Goal: Task Accomplishment & Management: Use online tool/utility

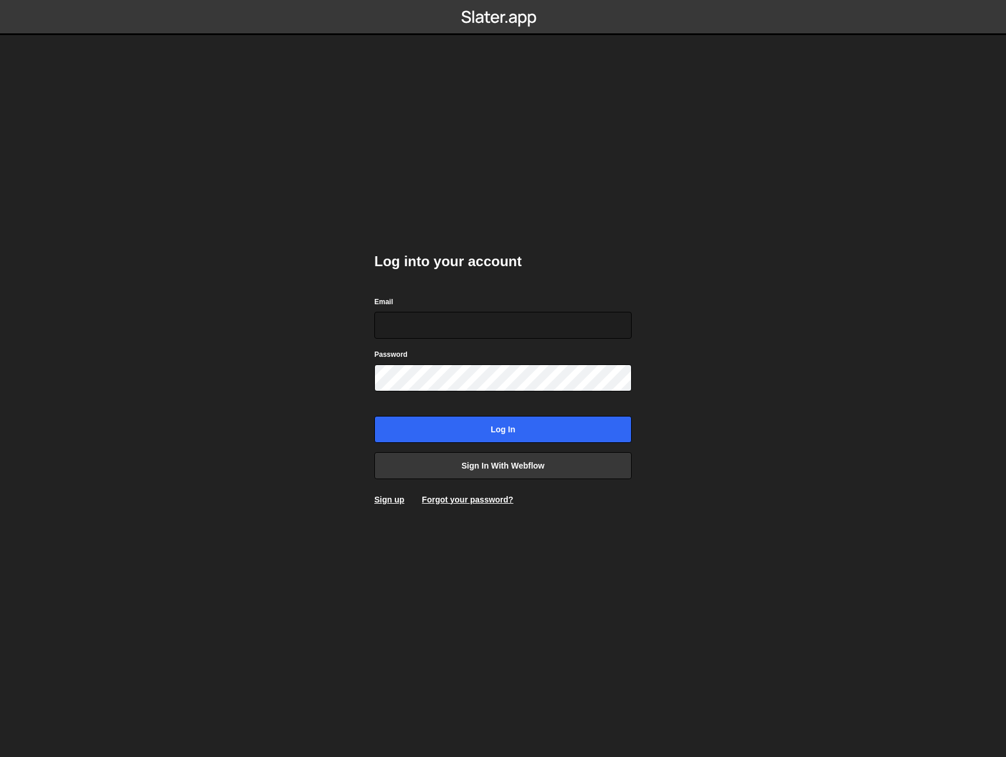
type input "[EMAIL_ADDRESS][DOMAIN_NAME]"
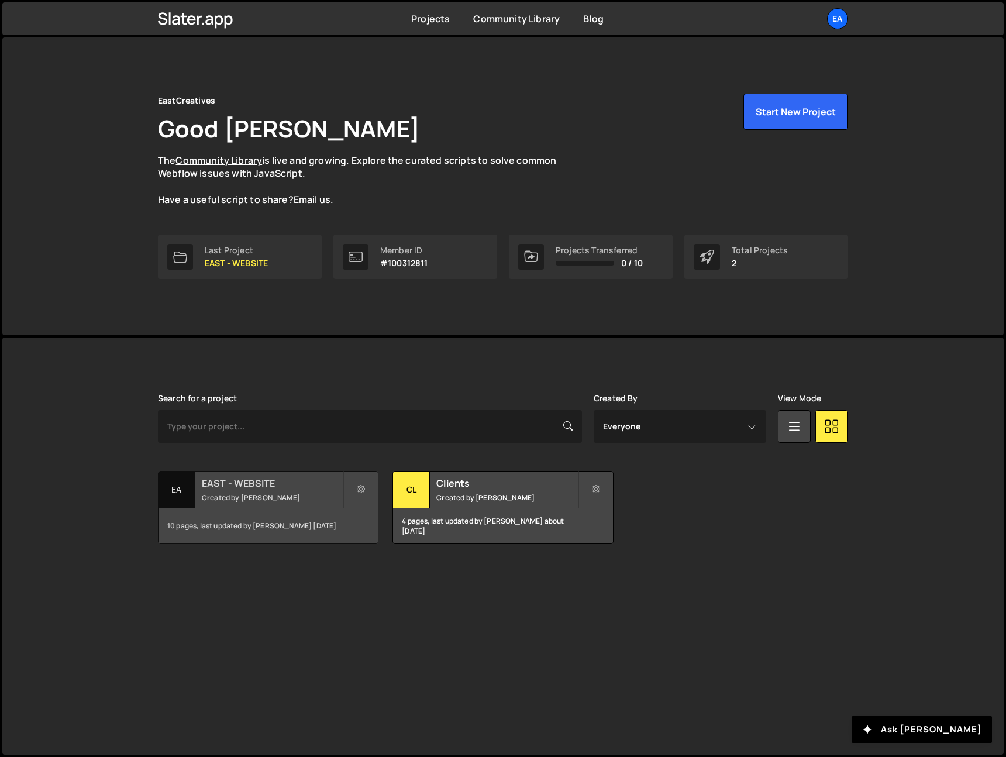
click at [268, 484] on h2 "EAST - WEBSITE" at bounding box center [272, 483] width 141 height 13
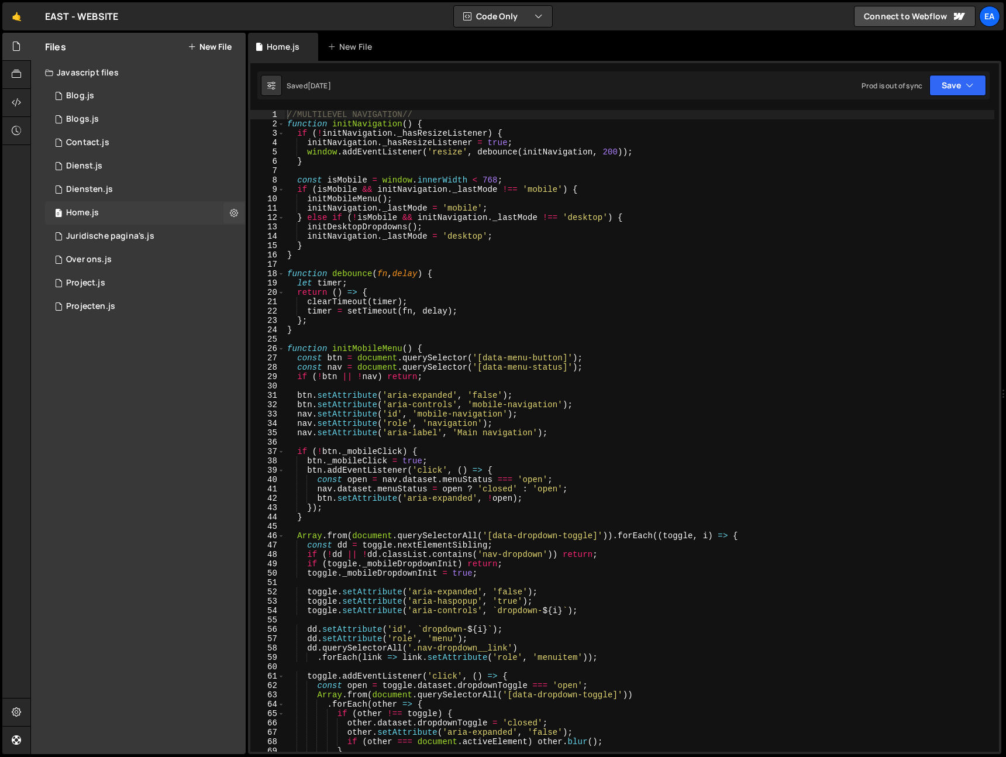
click at [90, 211] on div "Home.js" at bounding box center [82, 213] width 33 height 11
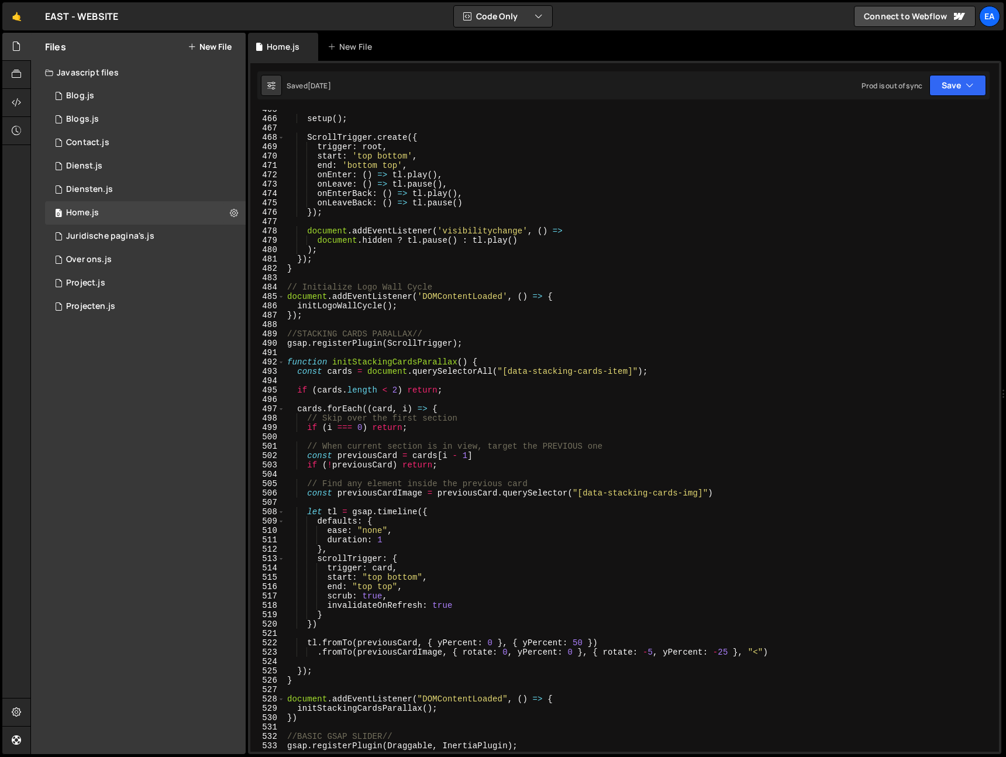
scroll to position [4391, 0]
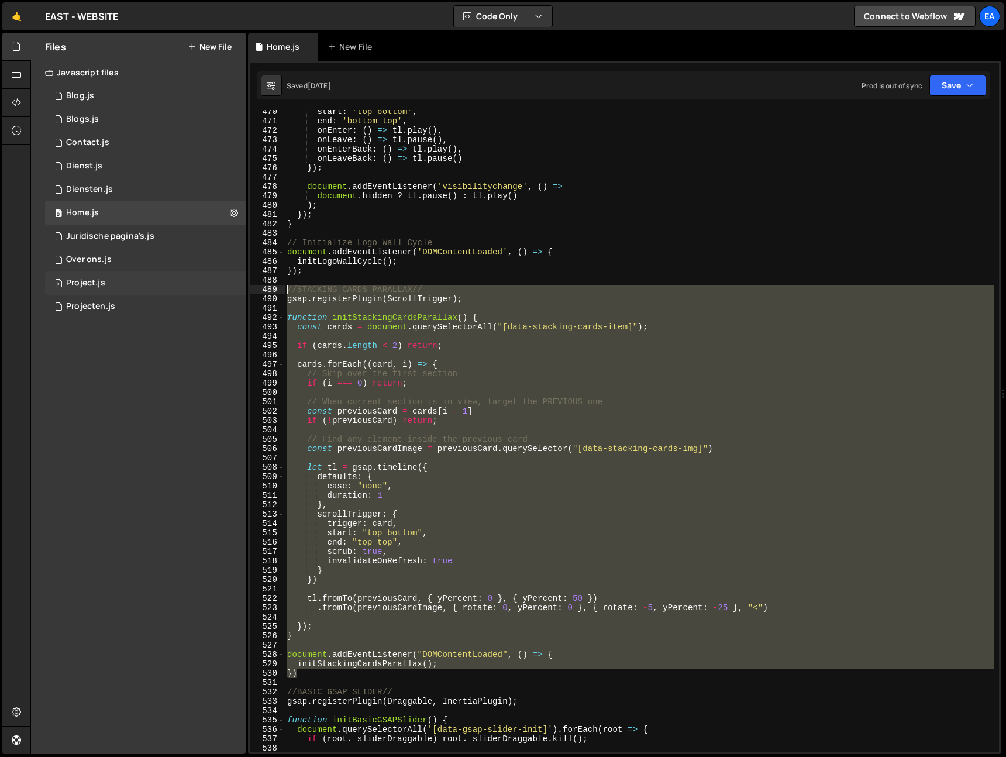
drag, startPoint x: 308, startPoint y: 675, endPoint x: 240, endPoint y: 291, distance: 390.6
click at [240, 290] on div "Files New File Javascript files 0 Blog.js 0 0 Blogs.js 0 0 Contact.js 0 0 0 0 0…" at bounding box center [517, 394] width 975 height 722
type textarea "//STACKING CARDS PARALLAX// gsap.registerPlugin(ScrollTrigger);"
click at [95, 189] on div "Diensten.js" at bounding box center [89, 189] width 47 height 11
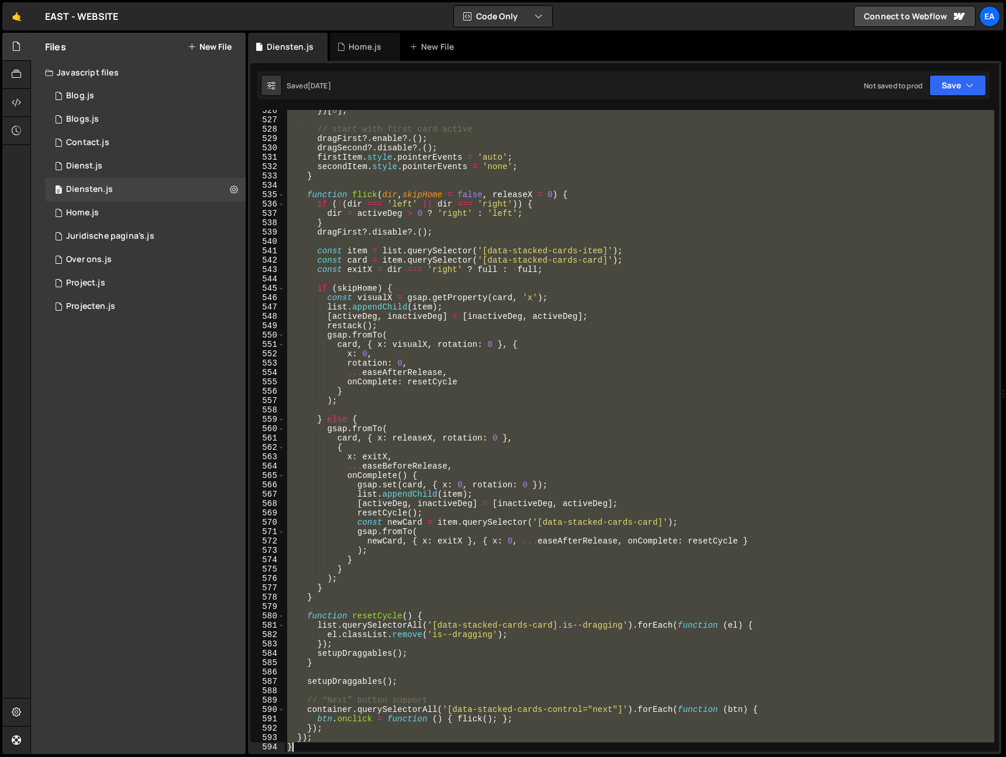
scroll to position [4972, 0]
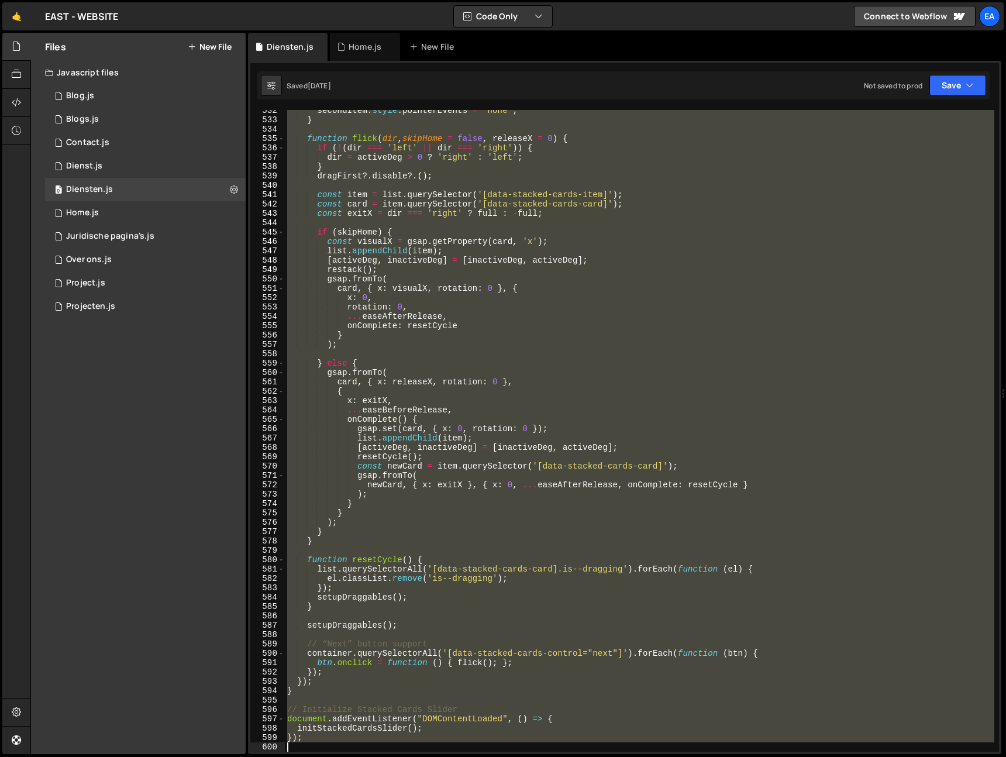
drag, startPoint x: 287, startPoint y: 256, endPoint x: 429, endPoint y: 746, distance: 510.4
click at [429, 746] on div "secondItem . style . pointerEvents = 'none' ; } function flick ( dir , skipHome…" at bounding box center [639, 436] width 709 height 660
type textarea "});"
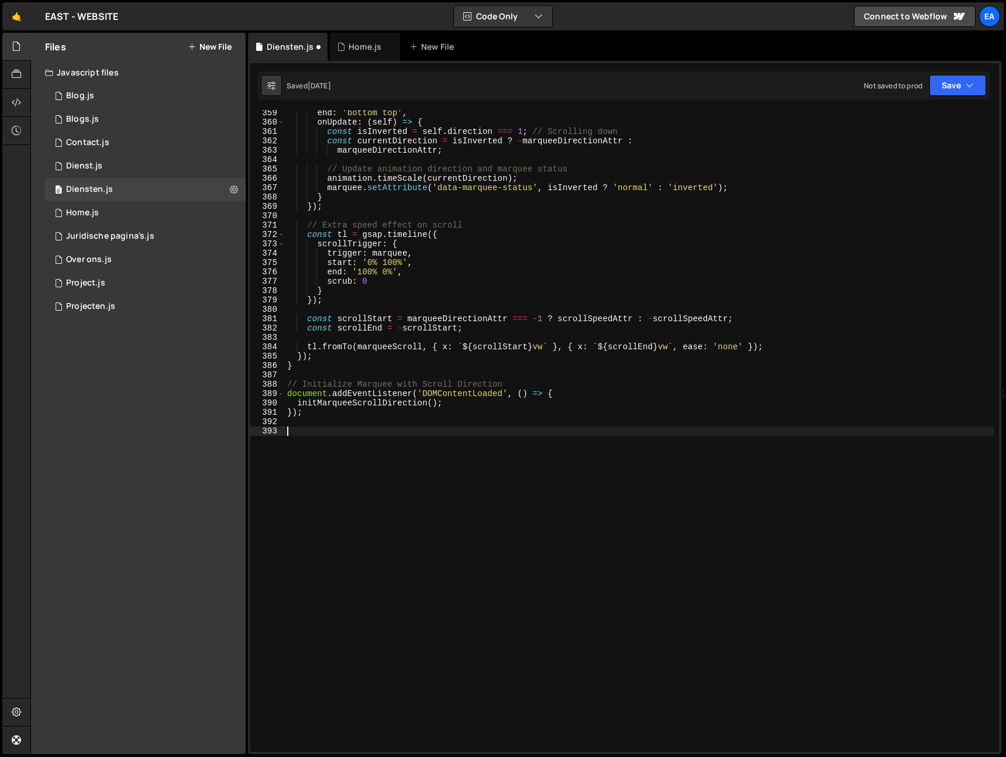
paste textarea "})"
type textarea "})"
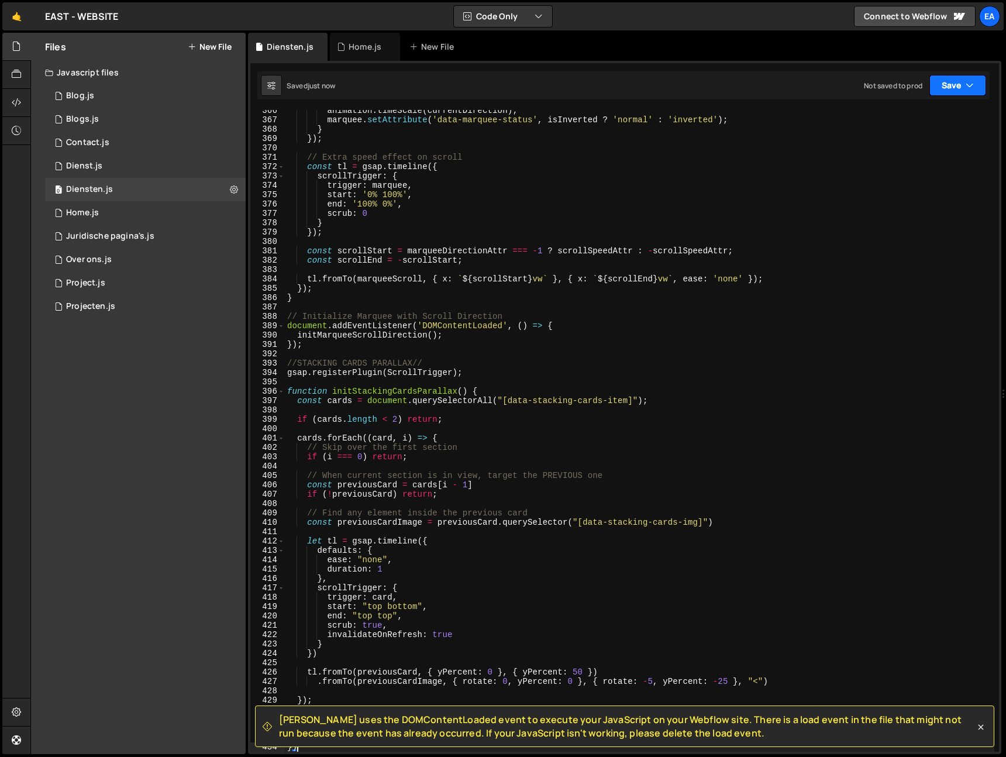
click at [957, 86] on button "Save" at bounding box center [957, 85] width 57 height 21
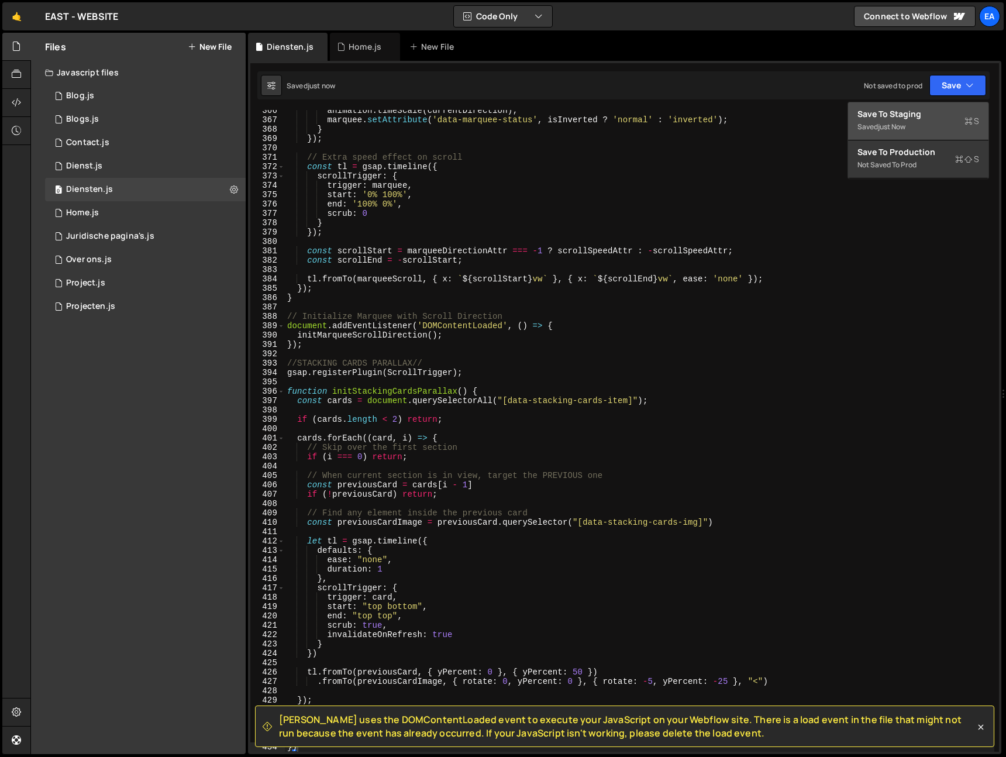
click at [946, 109] on div "Save to Staging S" at bounding box center [918, 114] width 122 height 12
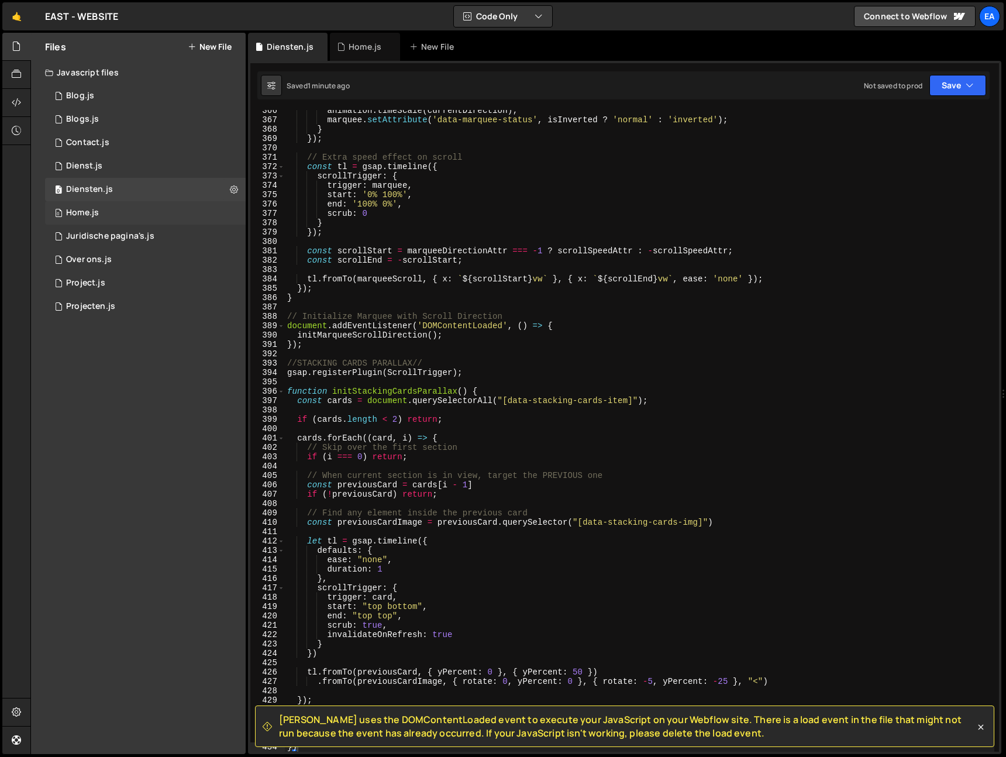
click at [111, 212] on div "0 Home.js 0" at bounding box center [145, 212] width 201 height 23
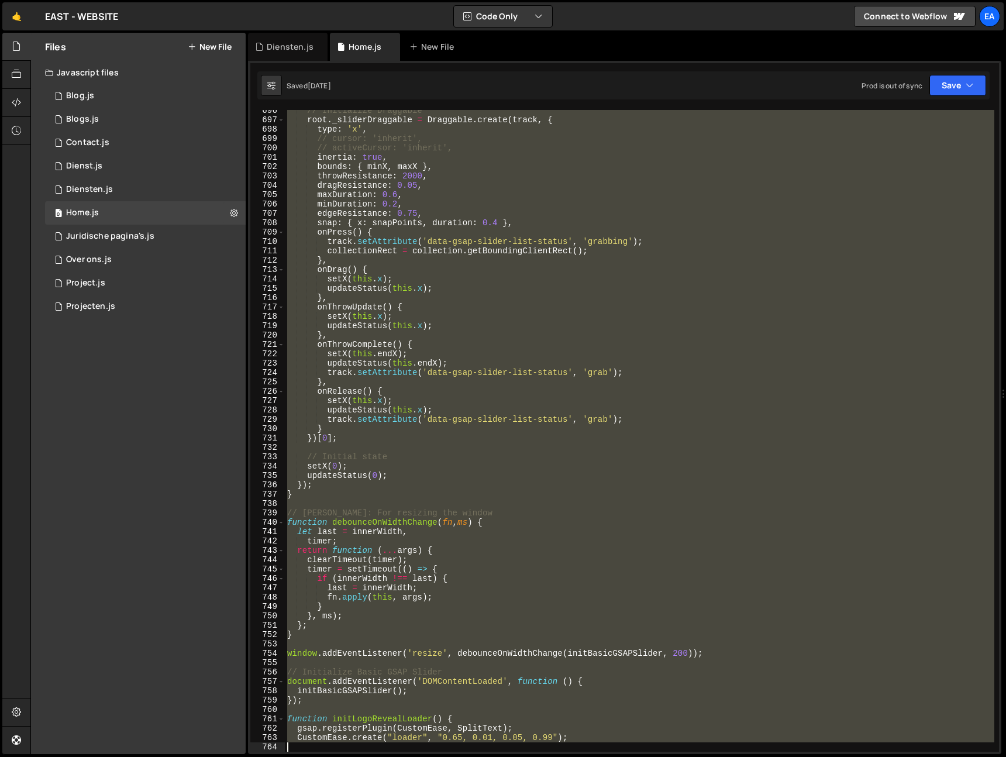
scroll to position [6703, 0]
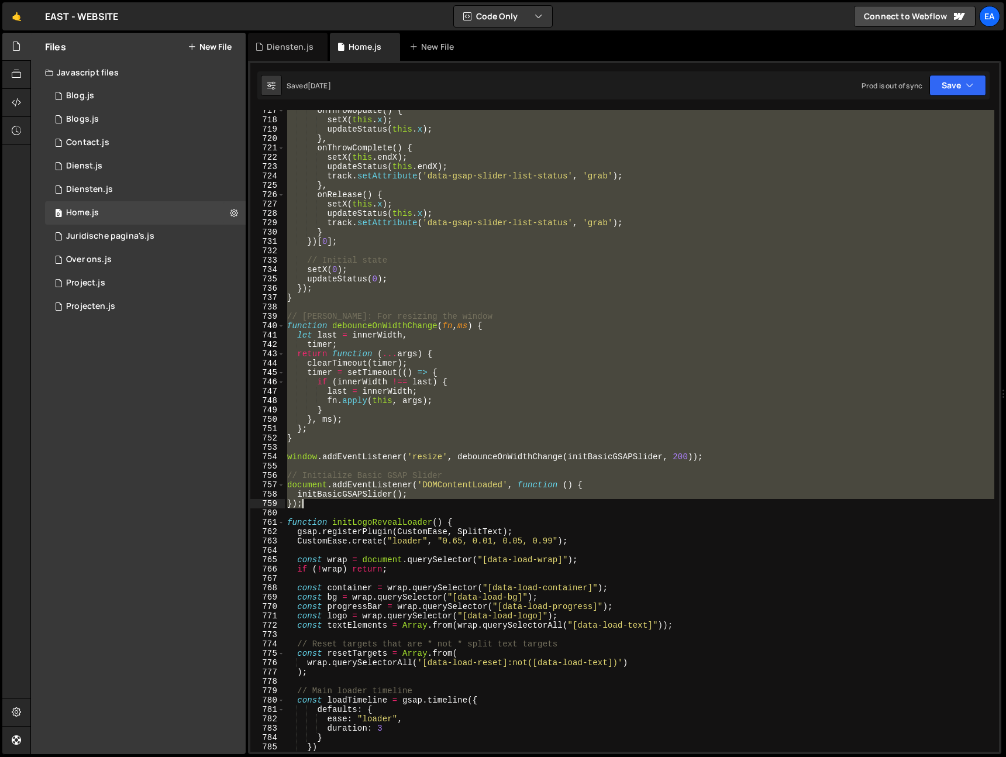
drag, startPoint x: 287, startPoint y: 336, endPoint x: 443, endPoint y: 503, distance: 229.6
click at [443, 503] on div "onThrowUpdate ( ) { setX ( this . x ) ; updateStatus ( this . x ) ; } , onThrow…" at bounding box center [639, 436] width 709 height 660
type textarea "initBasicGSAPSlider(); });"
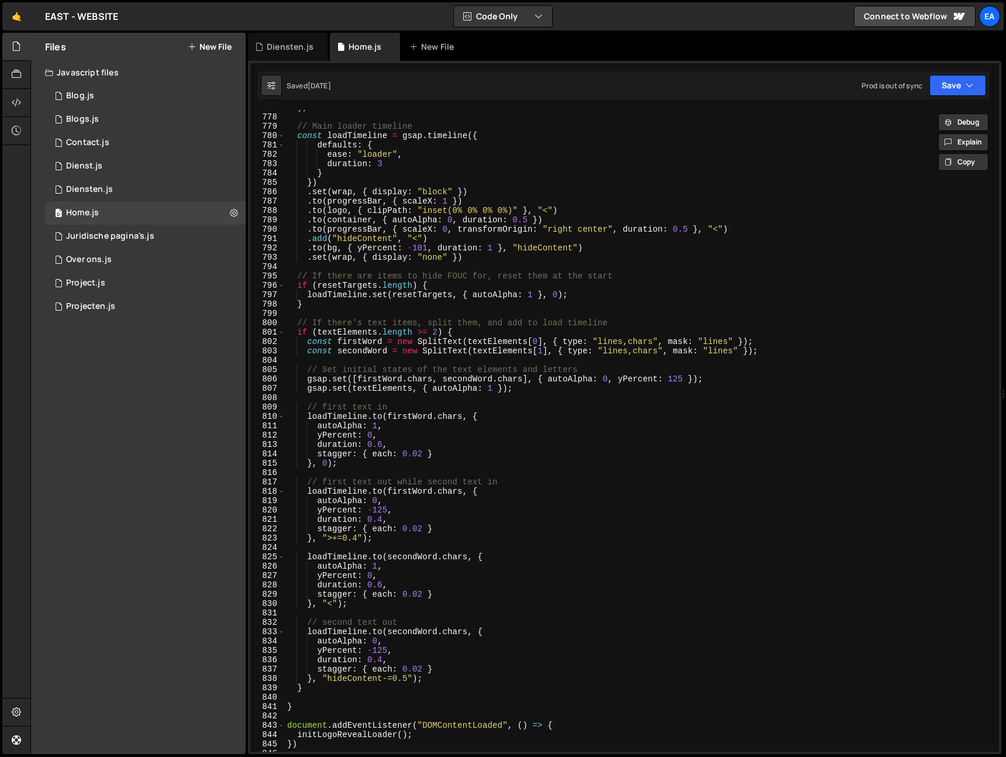
scroll to position [7032, 0]
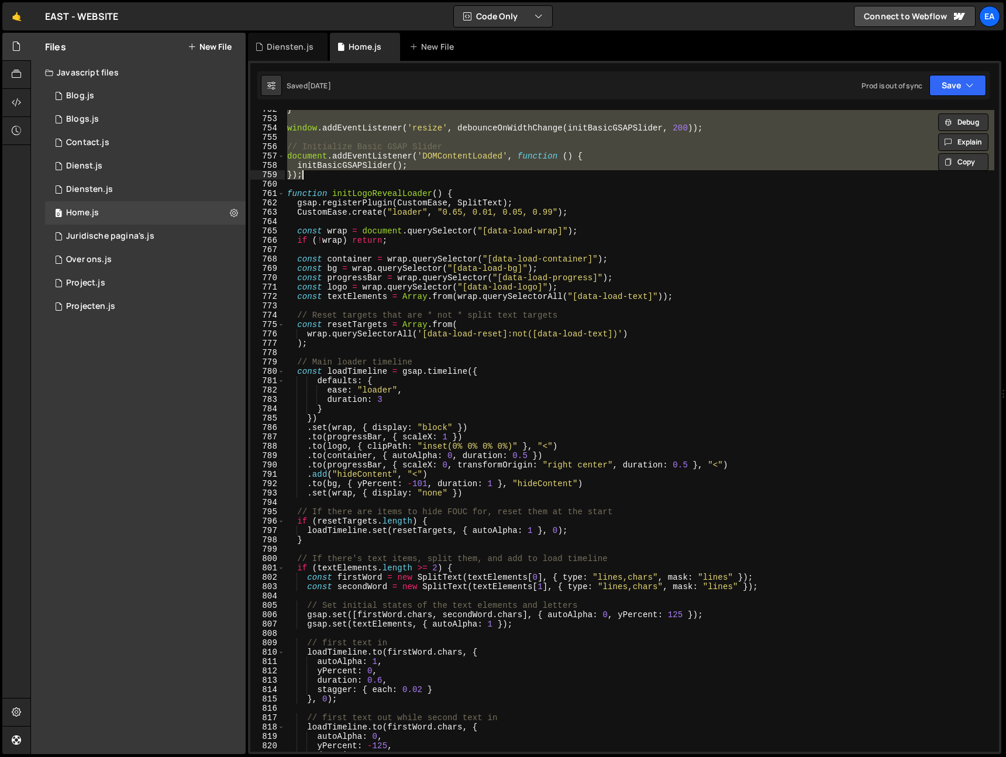
click at [317, 184] on div "} window . addEventListener ( 'resize' , debounceOnWidthChange ( initBasicGSAPS…" at bounding box center [639, 435] width 709 height 660
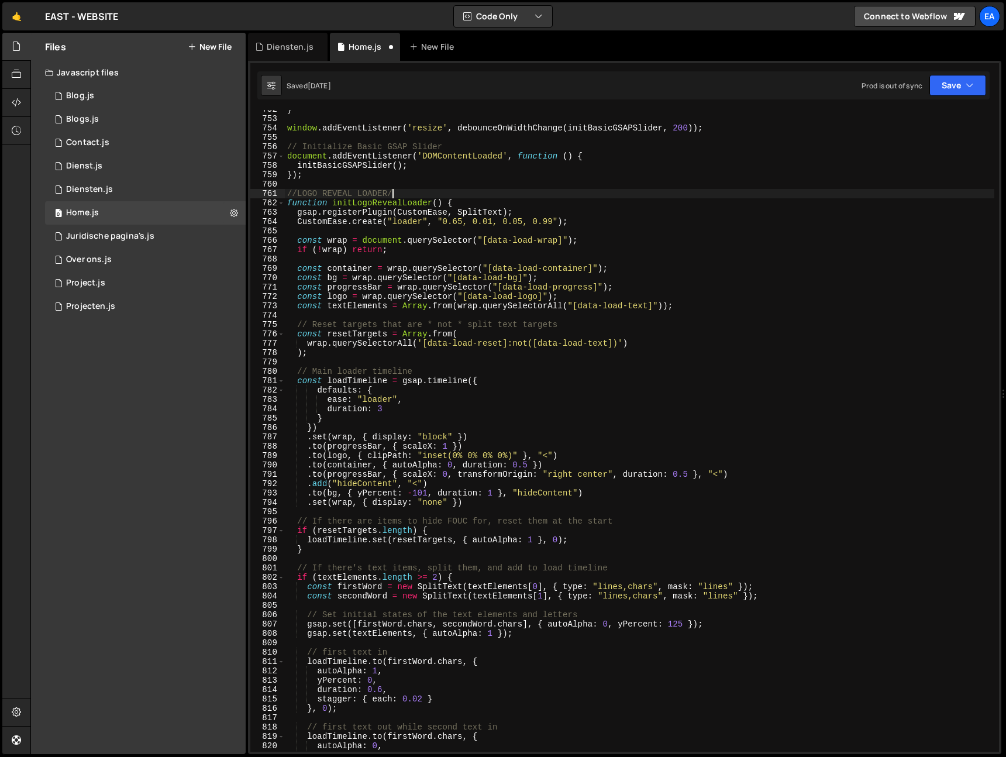
scroll to position [0, 7]
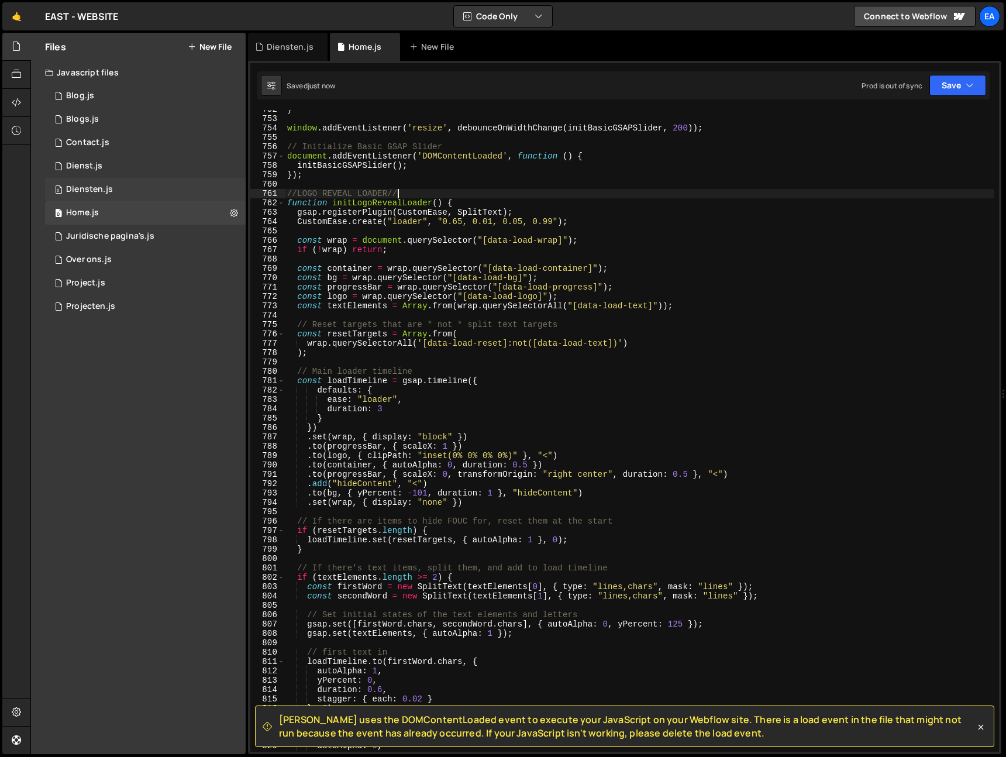
type textarea "//LOGO REVEAL LOADER//"
click at [91, 191] on div "Diensten.js" at bounding box center [89, 189] width 47 height 11
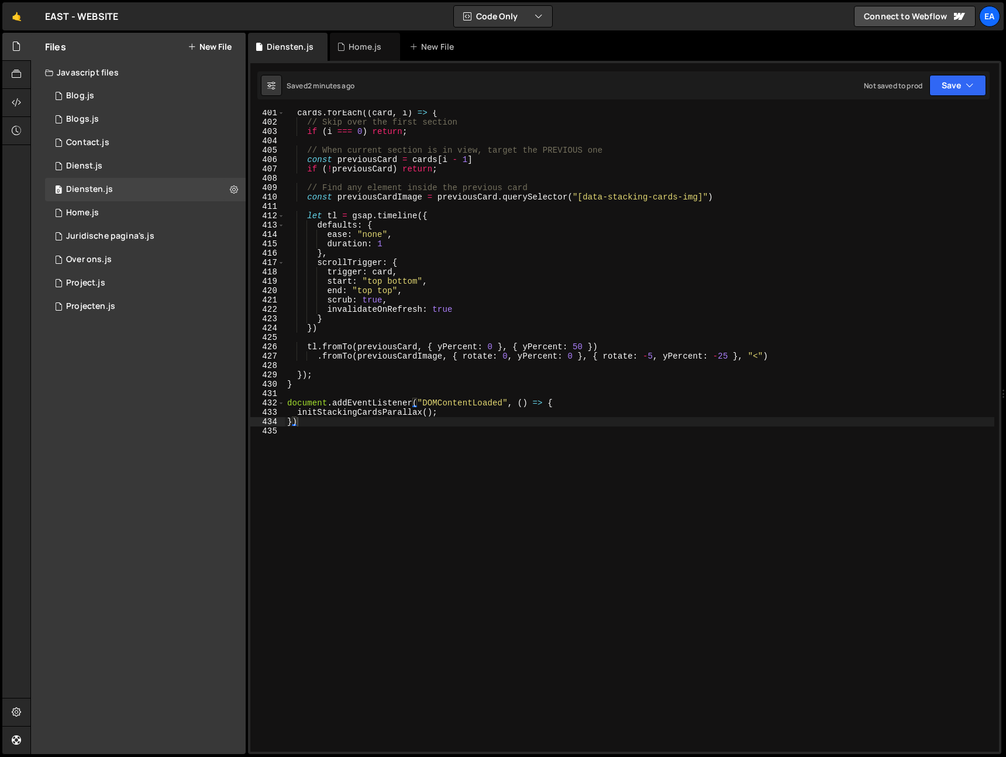
scroll to position [3745, 0]
click at [401, 425] on div "cards . forEach (( card , i ) => { // Skip over the first section if ( i === 0 …" at bounding box center [639, 438] width 709 height 660
type textarea "/"
paste textarea "});"
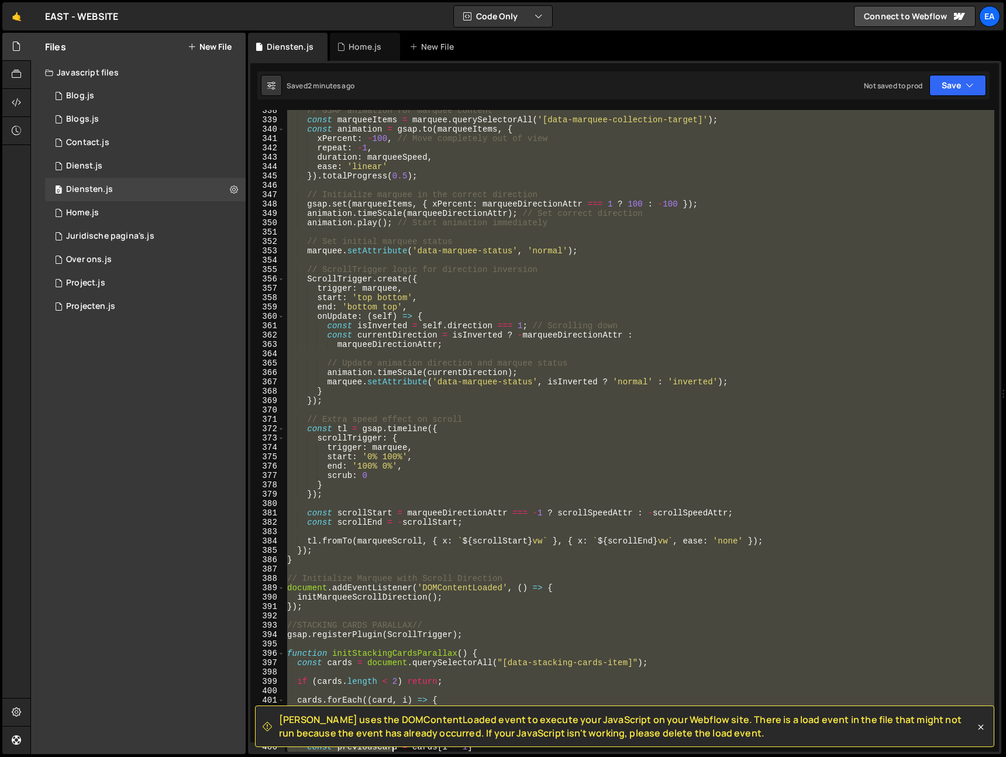
scroll to position [3213, 0]
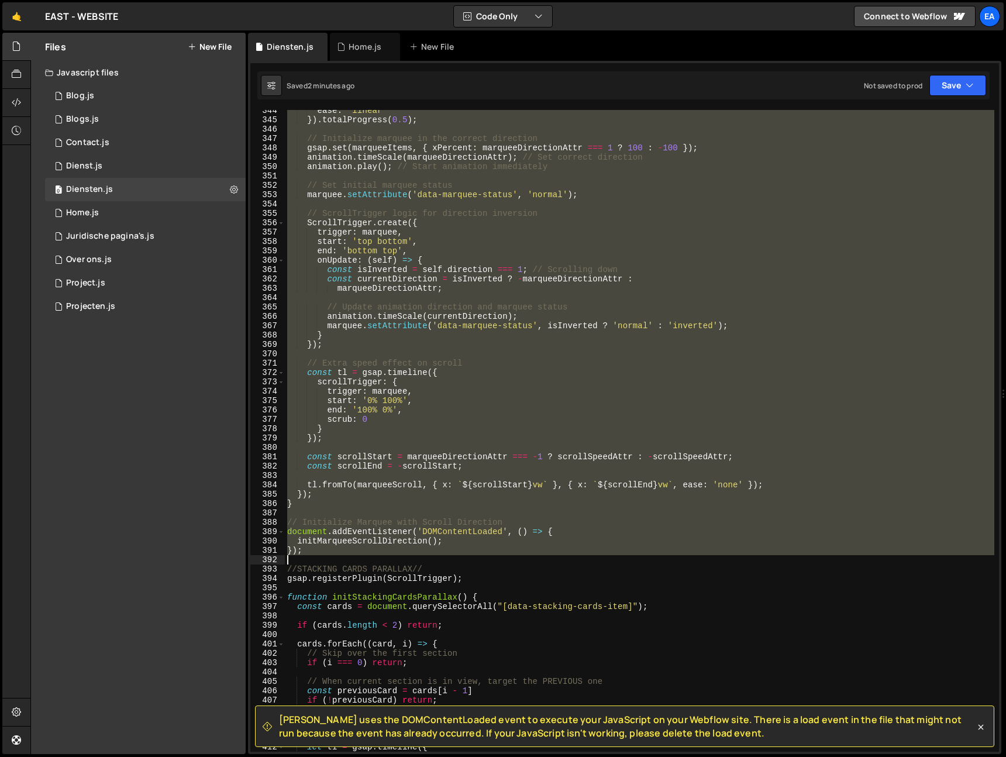
drag, startPoint x: 288, startPoint y: 155, endPoint x: 418, endPoint y: 560, distance: 425.5
click at [418, 560] on div "ease : 'linear' }) . totalProgress ( 0.5 ) ; // Initialize marquee in the corre…" at bounding box center [639, 436] width 709 height 660
type textarea "});"
click at [118, 166] on div "0 Dienst.js 0" at bounding box center [145, 165] width 201 height 23
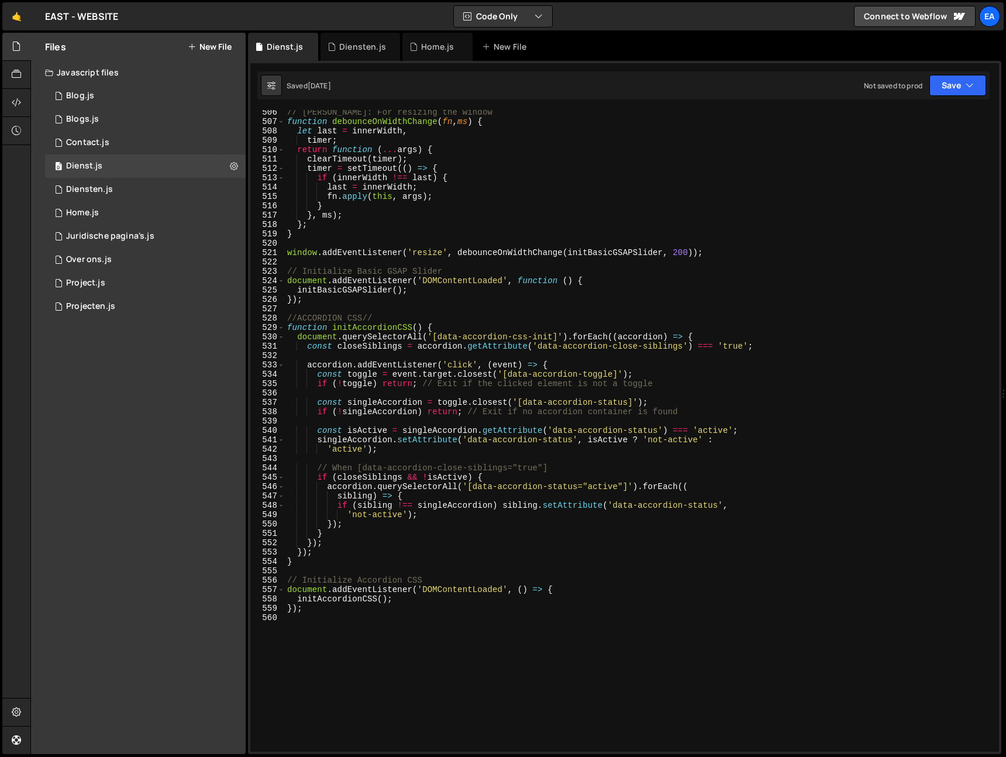
scroll to position [4914, 0]
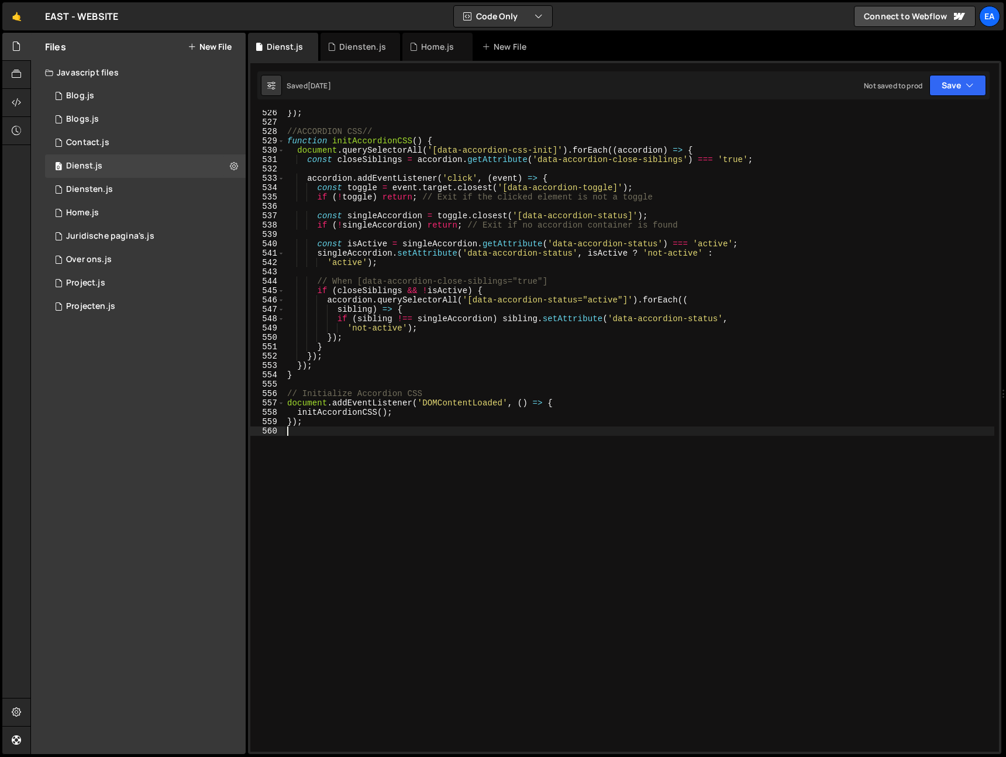
click at [349, 434] on div "}) ; //ACCORDION CSS// function initAccordionCSS ( ) { document . querySelector…" at bounding box center [639, 438] width 709 height 660
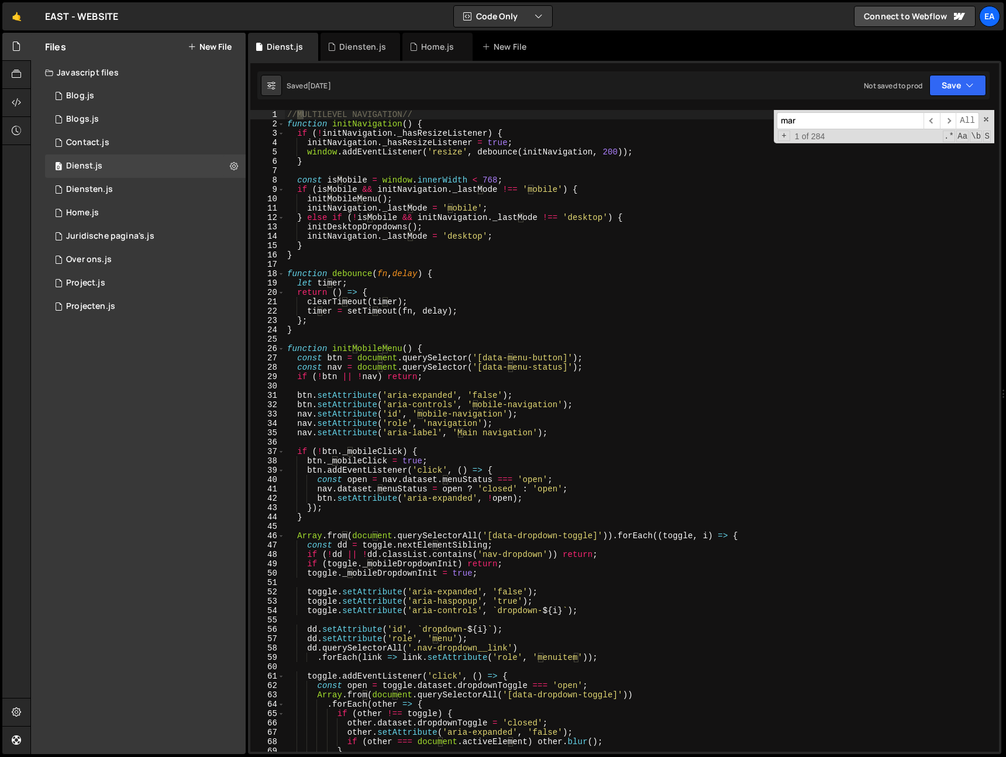
scroll to position [2851, 0]
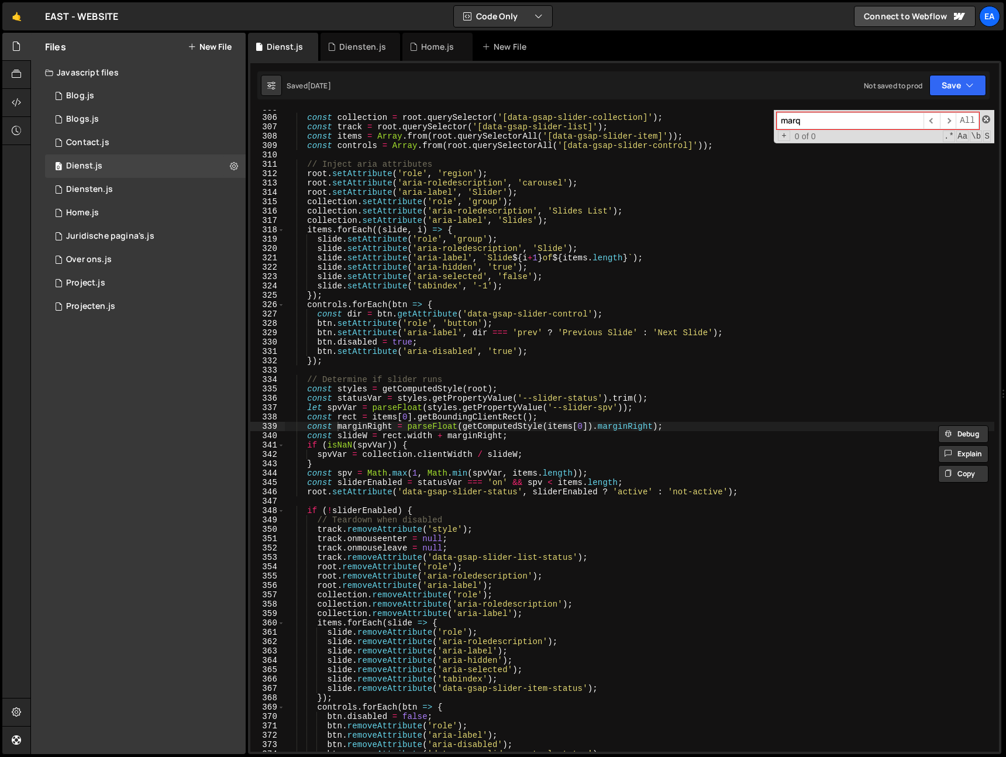
type input "marq"
click at [986, 121] on span at bounding box center [986, 119] width 8 height 8
type textarea "const marginRight = parseFloat(getComputedStyle(items[0]).marginRight);"
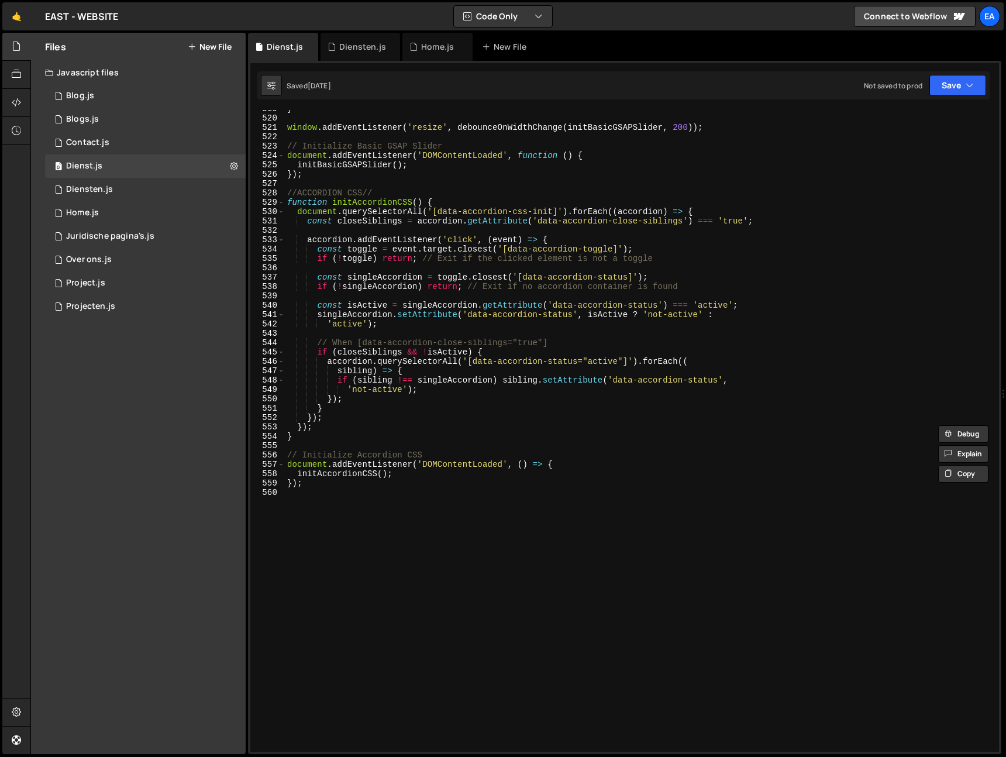
scroll to position [4914, 0]
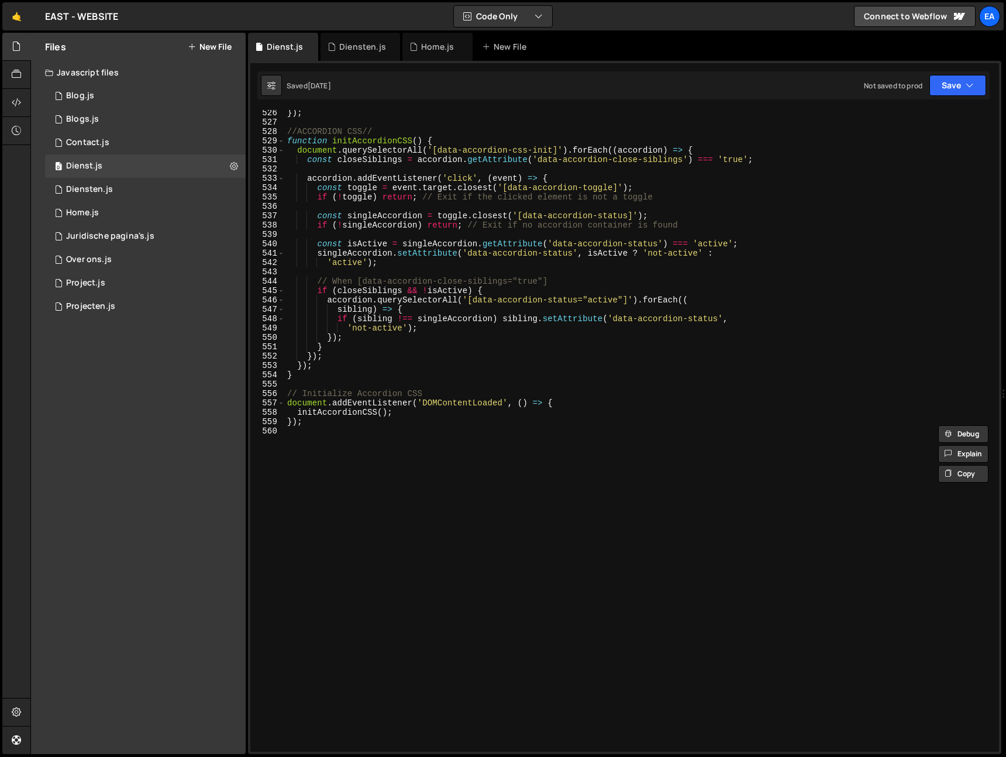
click at [361, 449] on div "}) ; //ACCORDION CSS// function initAccordionCSS ( ) { document . querySelector…" at bounding box center [639, 438] width 709 height 660
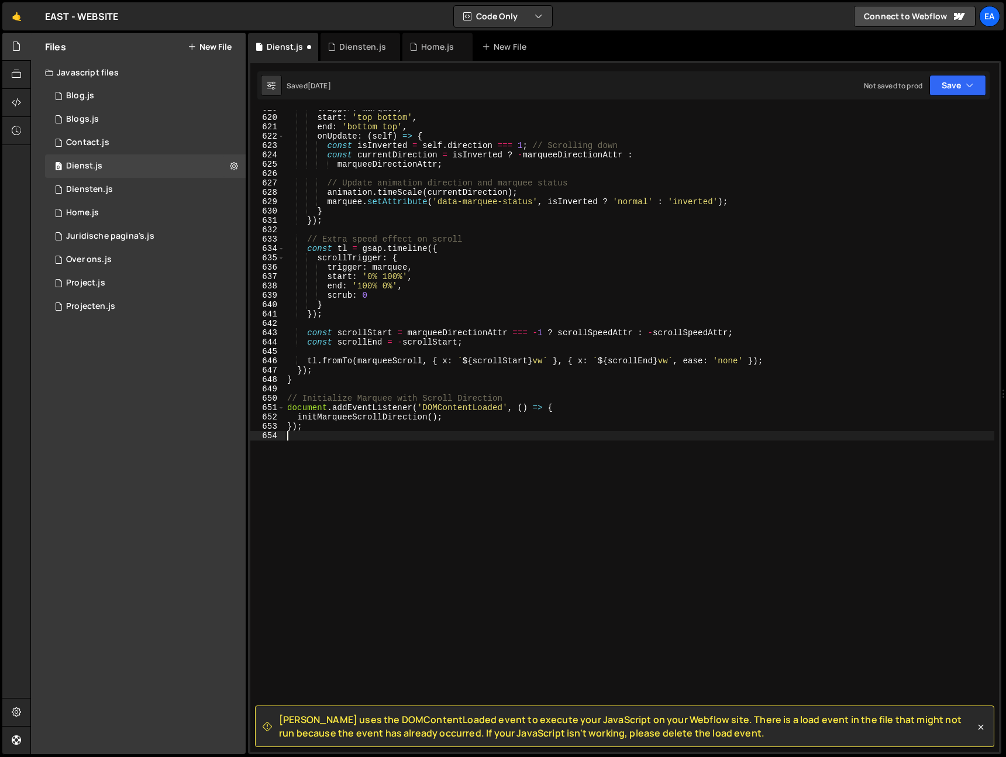
scroll to position [5789, 0]
